Goal: Information Seeking & Learning: Learn about a topic

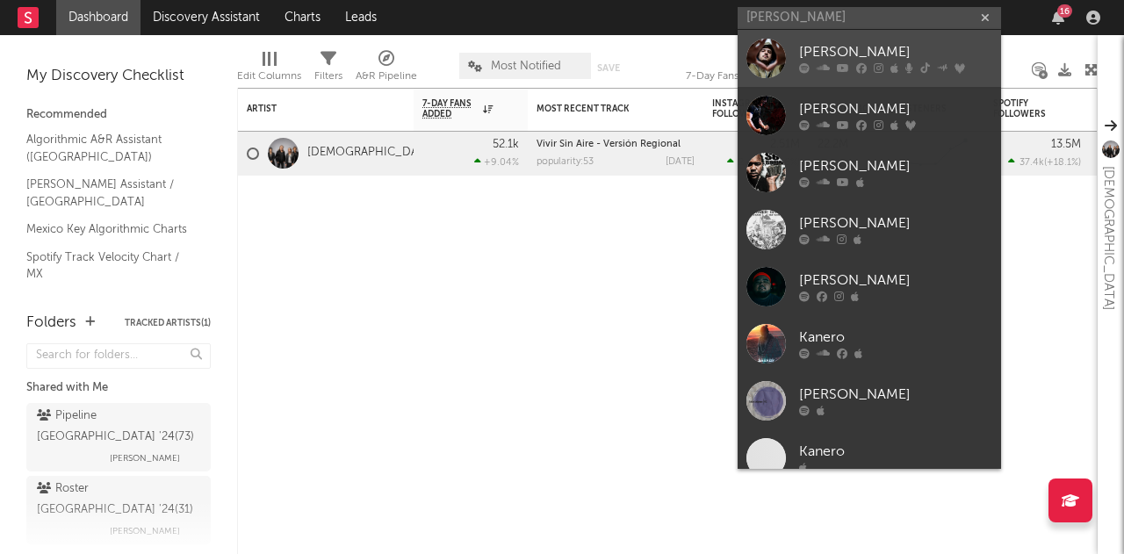
type input "[PERSON_NAME]"
click at [848, 50] on div "[PERSON_NAME]" at bounding box center [895, 52] width 193 height 21
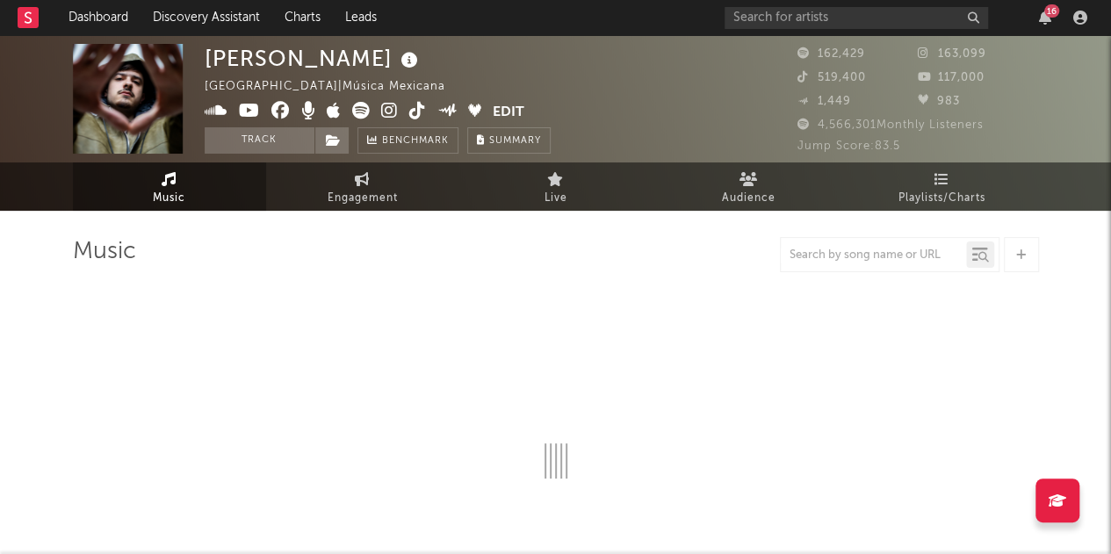
click at [832, 263] on div at bounding box center [873, 255] width 185 height 22
click at [827, 259] on input "text" at bounding box center [873, 256] width 185 height 14
type input "se vol"
select select "6m"
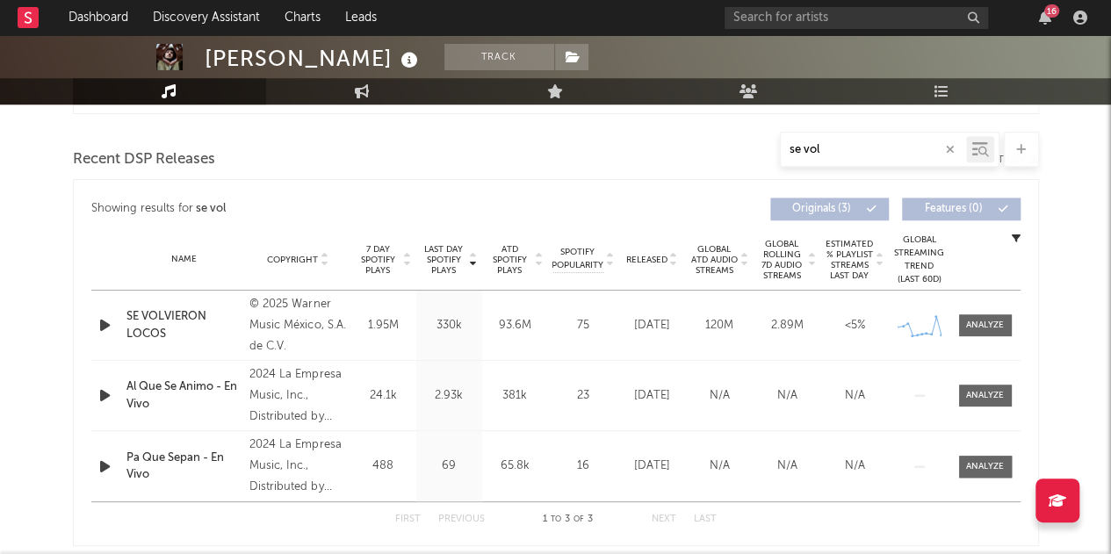
scroll to position [588, 0]
type input "se vol"
click at [982, 329] on div at bounding box center [985, 324] width 38 height 13
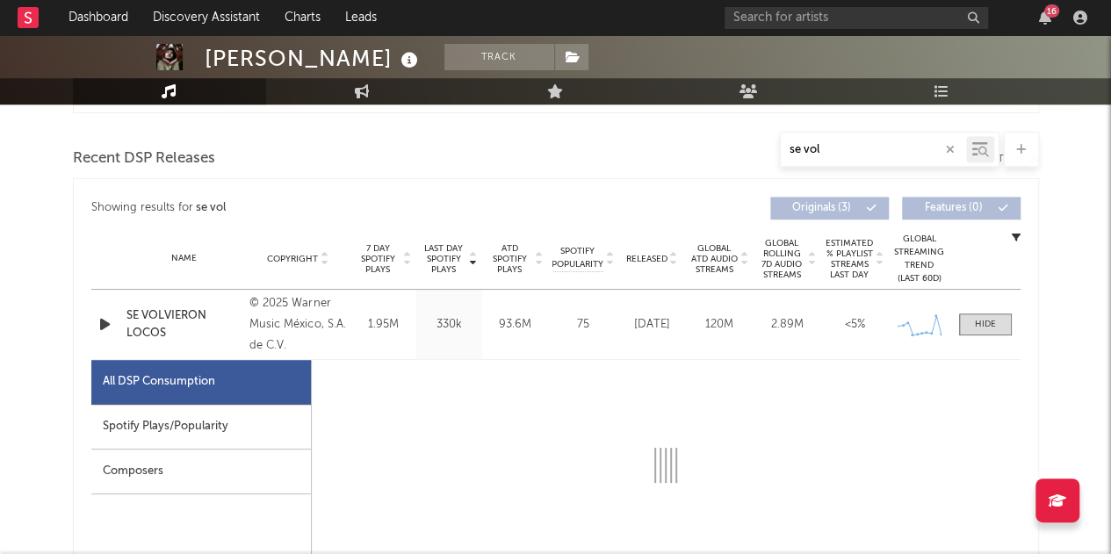
scroll to position [727, 0]
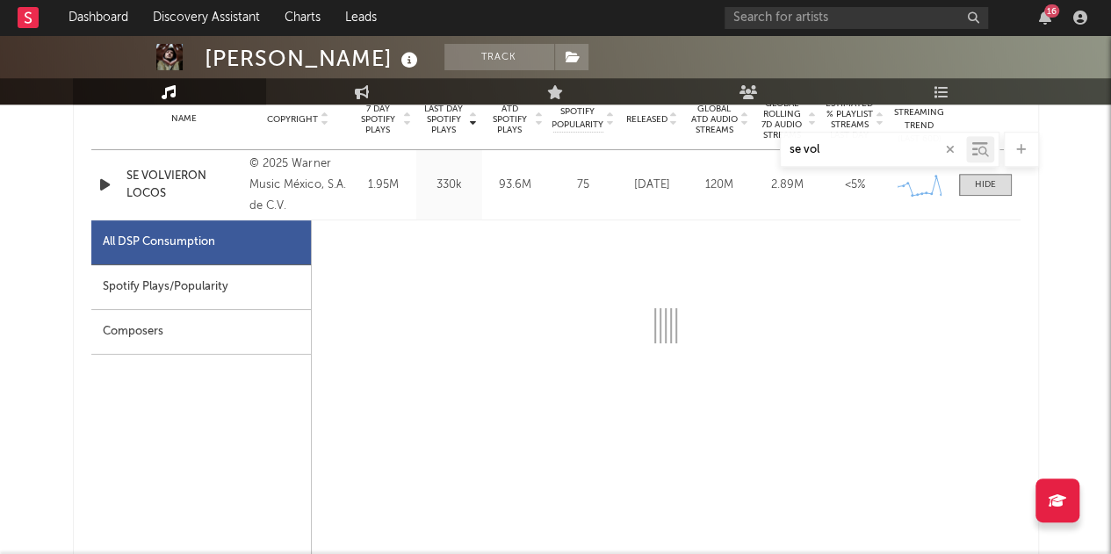
select select "6m"
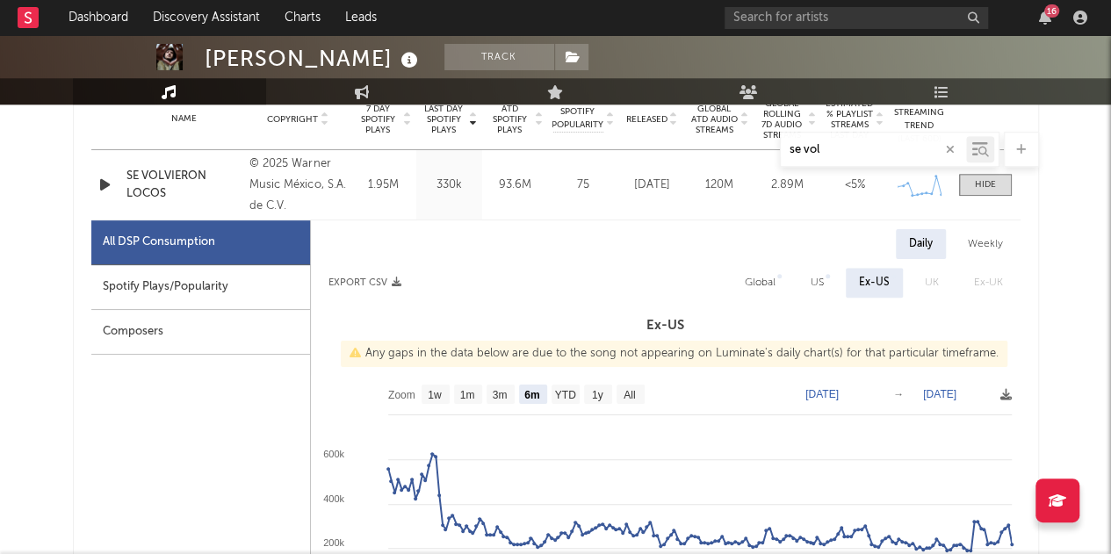
click at [176, 286] on div "Spotify Plays/Popularity" at bounding box center [200, 287] width 219 height 45
select select "1w"
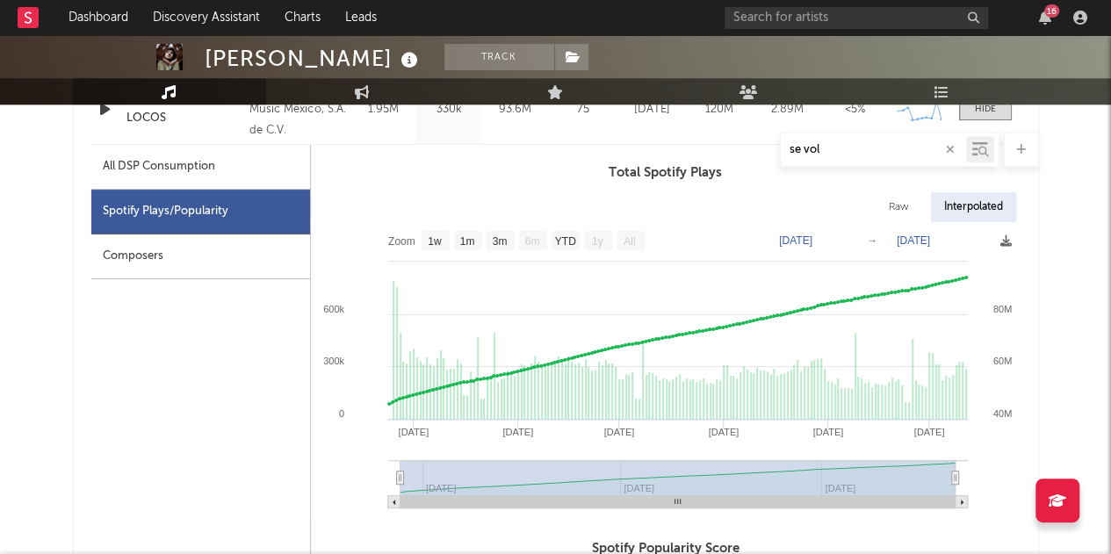
scroll to position [804, 0]
